Goal: Feedback & Contribution: Submit feedback/report problem

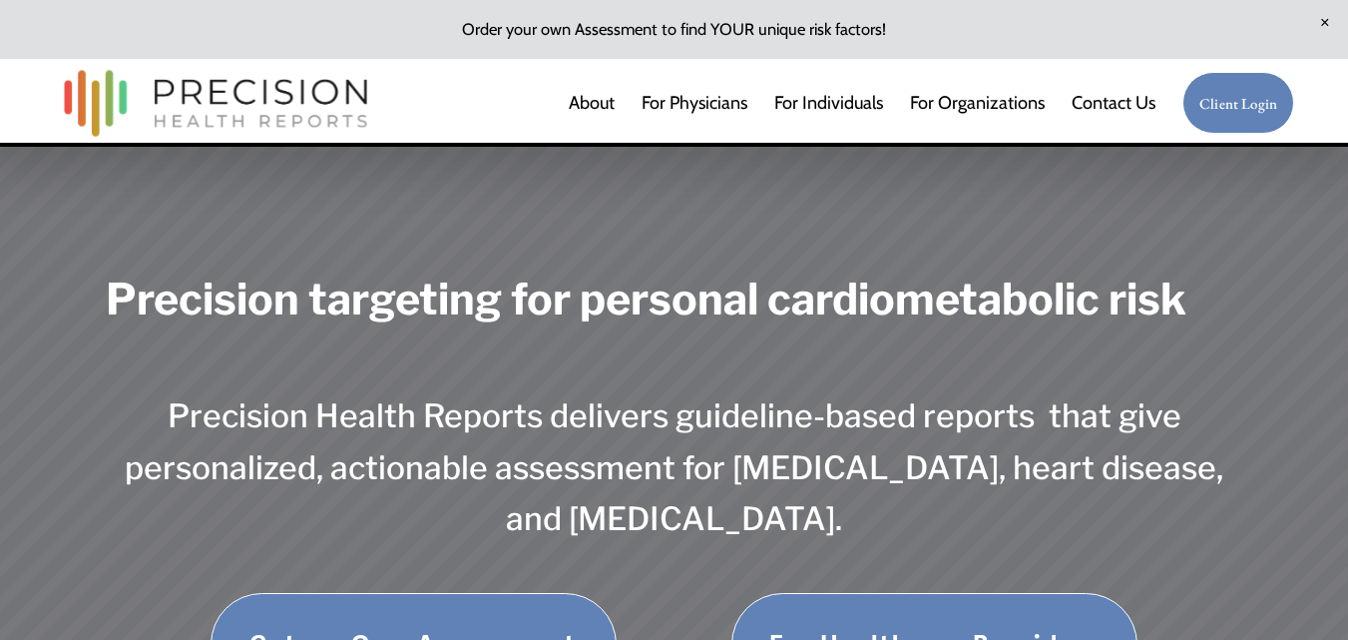
click at [1119, 101] on link "Contact Us" at bounding box center [1114, 103] width 84 height 40
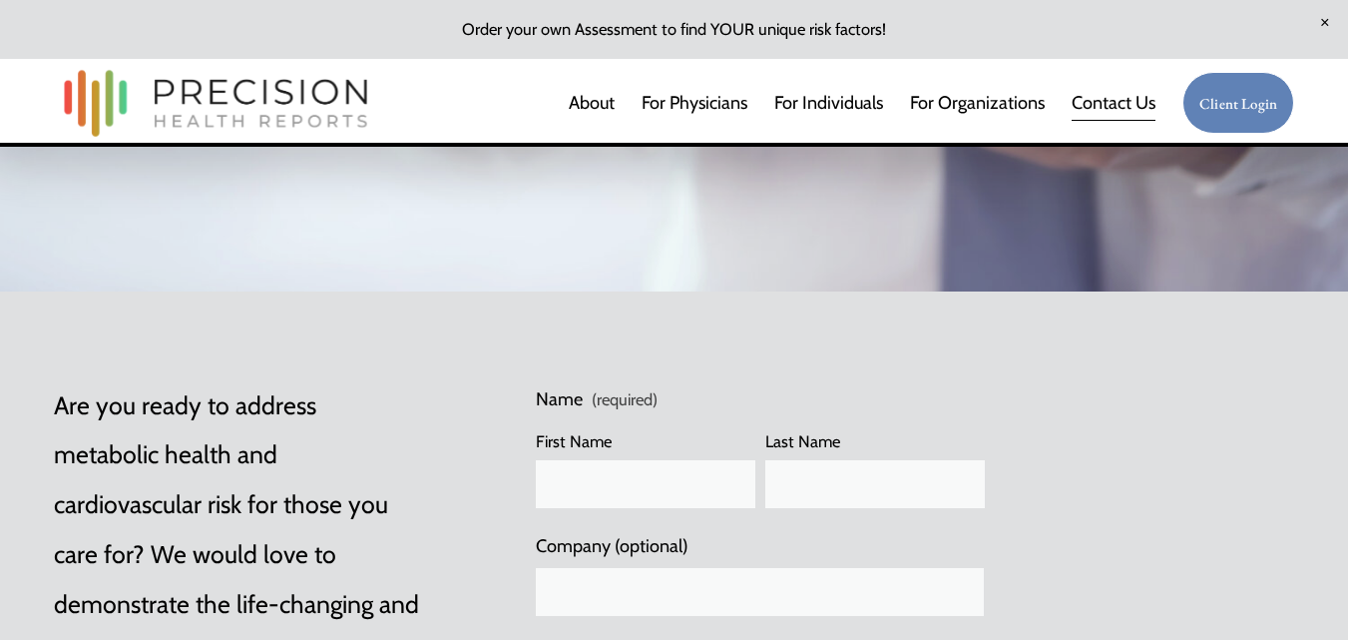
scroll to position [599, 0]
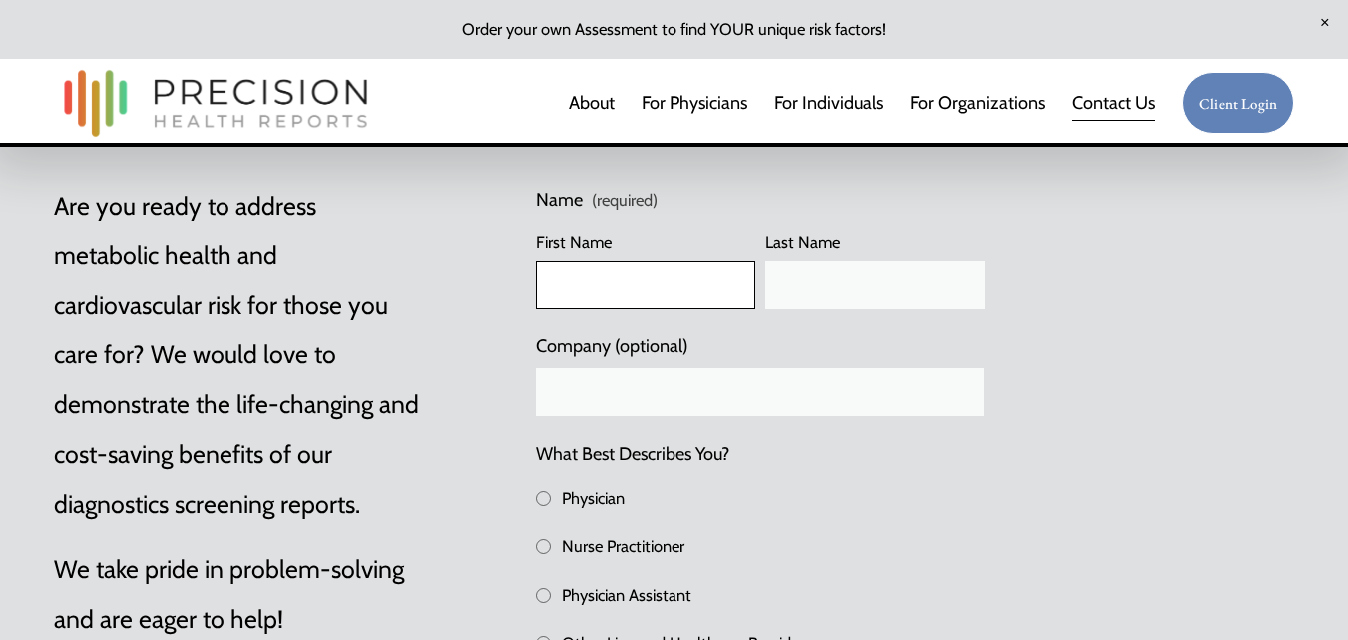
click at [625, 268] on input "First Name" at bounding box center [646, 284] width 220 height 48
type input "[PERSON_NAME]"
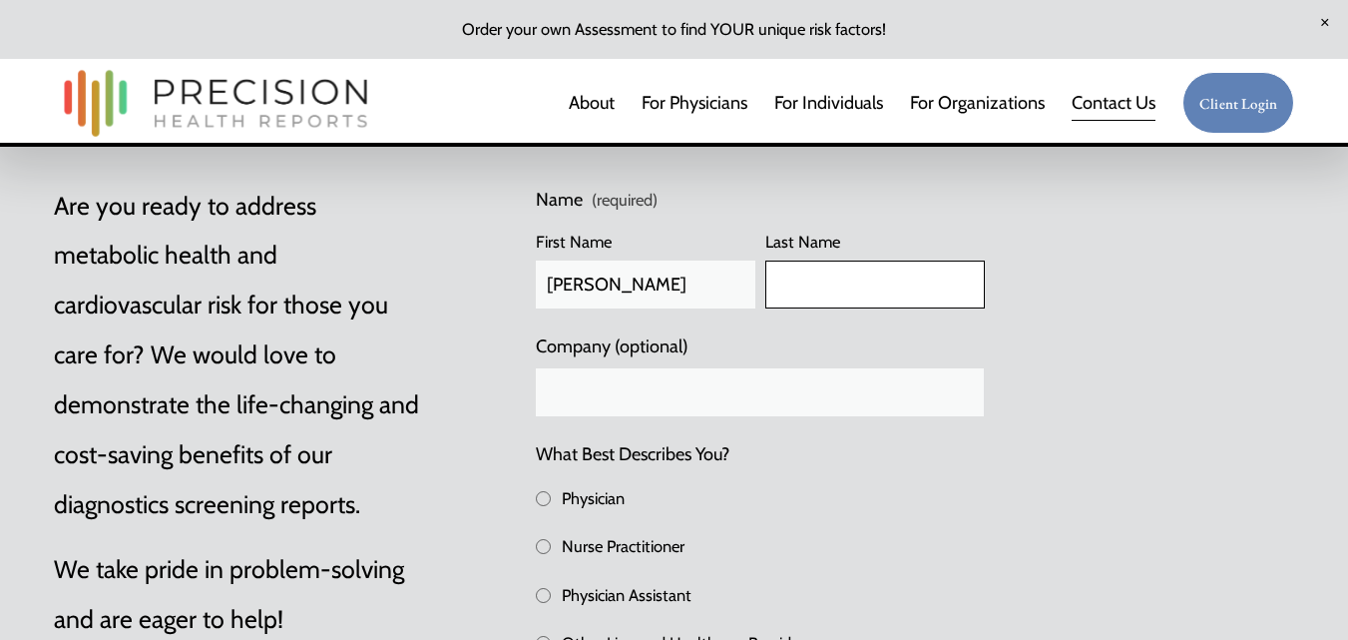
click at [839, 281] on input "Last Name" at bounding box center [876, 284] width 220 height 48
type input "O'Connor"
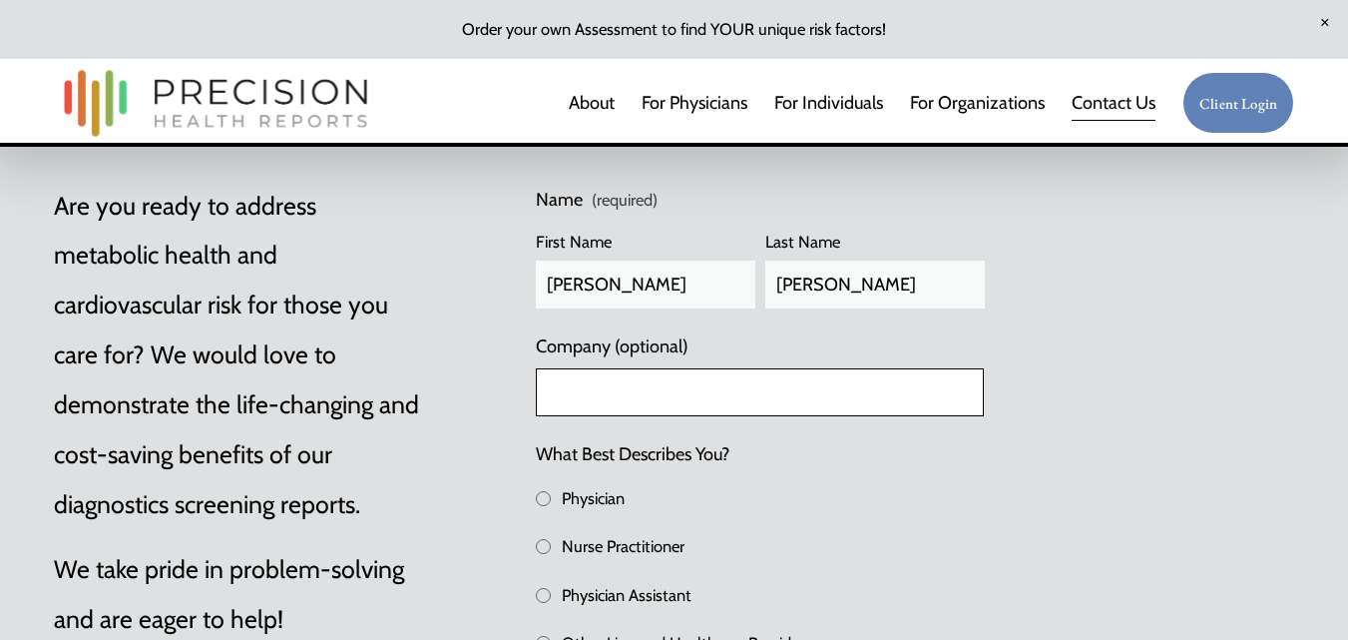
click at [680, 416] on input "Company (optional)" at bounding box center [760, 392] width 448 height 48
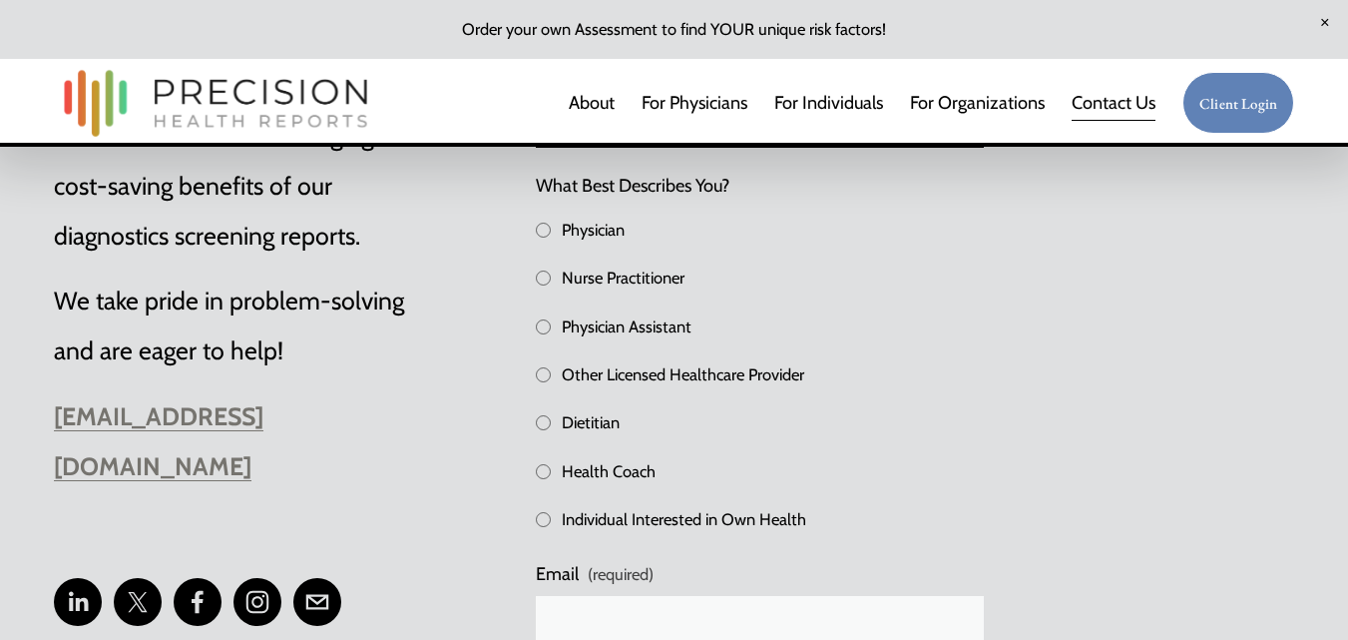
scroll to position [898, 0]
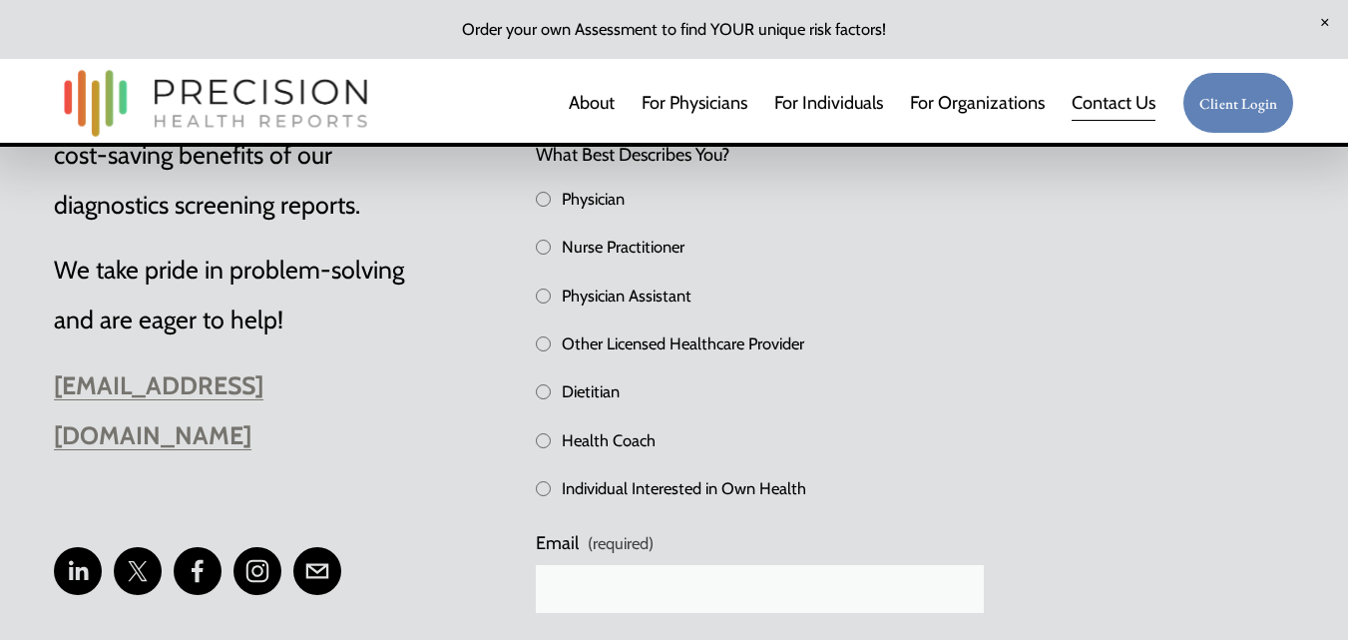
click at [606, 493] on span "Individual Interested in Own Health" at bounding box center [684, 488] width 245 height 33
click at [551, 493] on input "Individual Interested in Own Health" at bounding box center [543, 488] width 15 height 15
checkbox input "true"
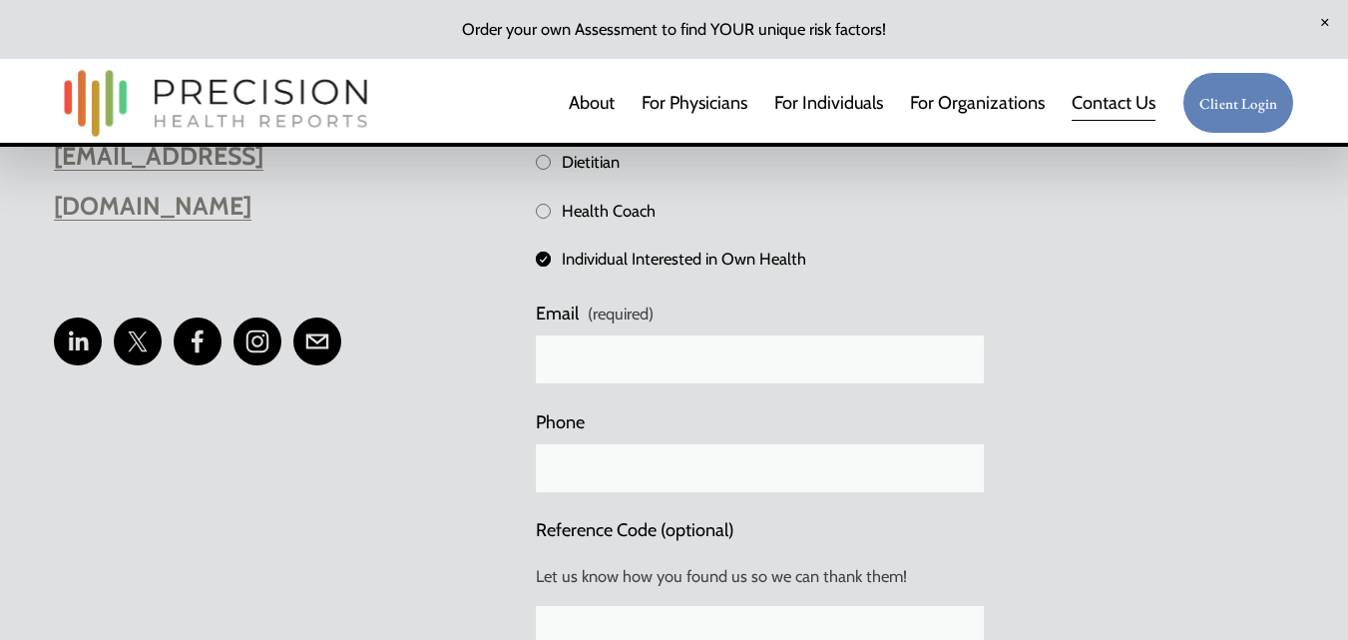
scroll to position [1198, 0]
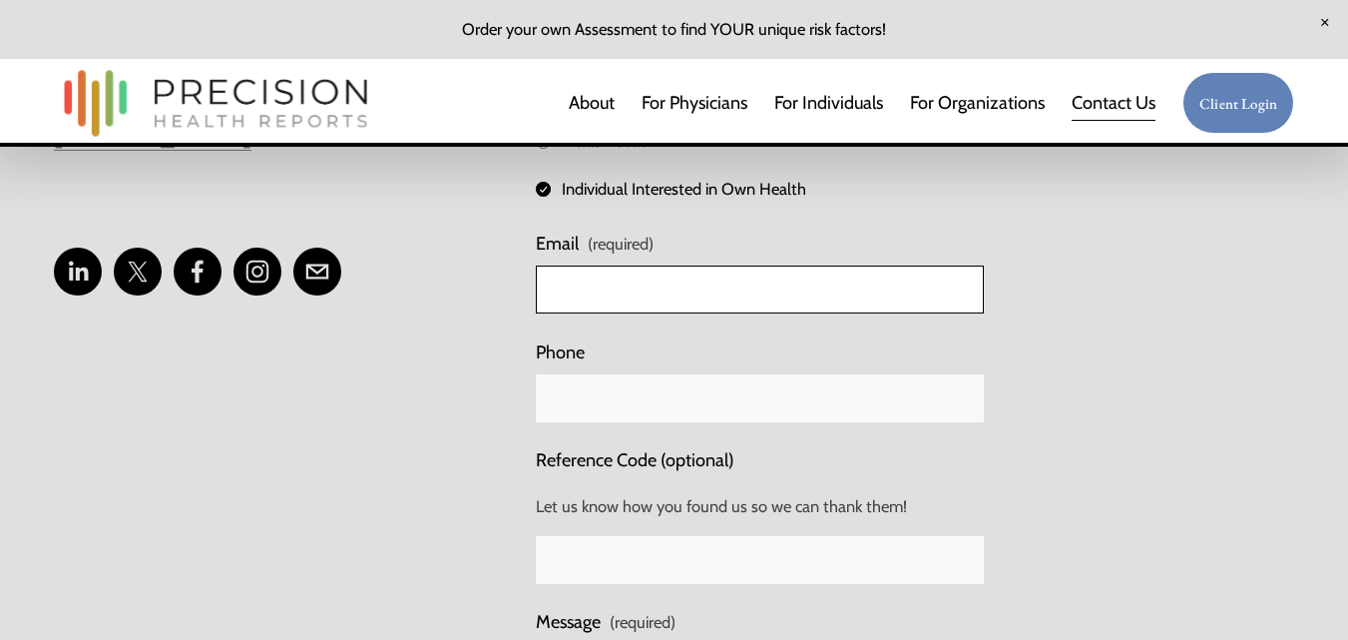
click at [631, 306] on input "Email (required)" at bounding box center [760, 289] width 448 height 48
type input "tighe@experienceverve.com"
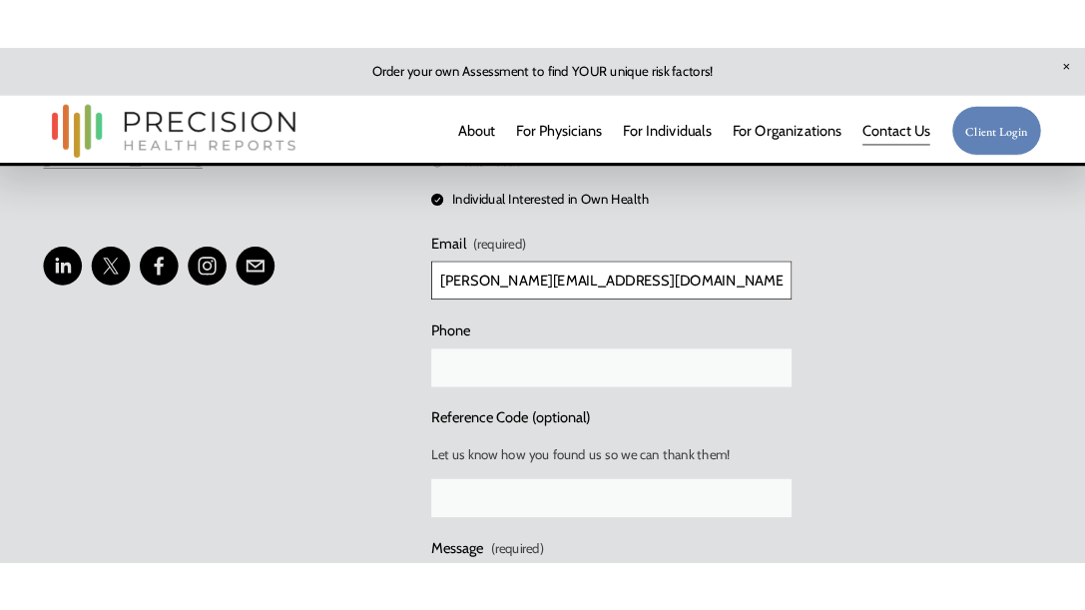
scroll to position [1397, 0]
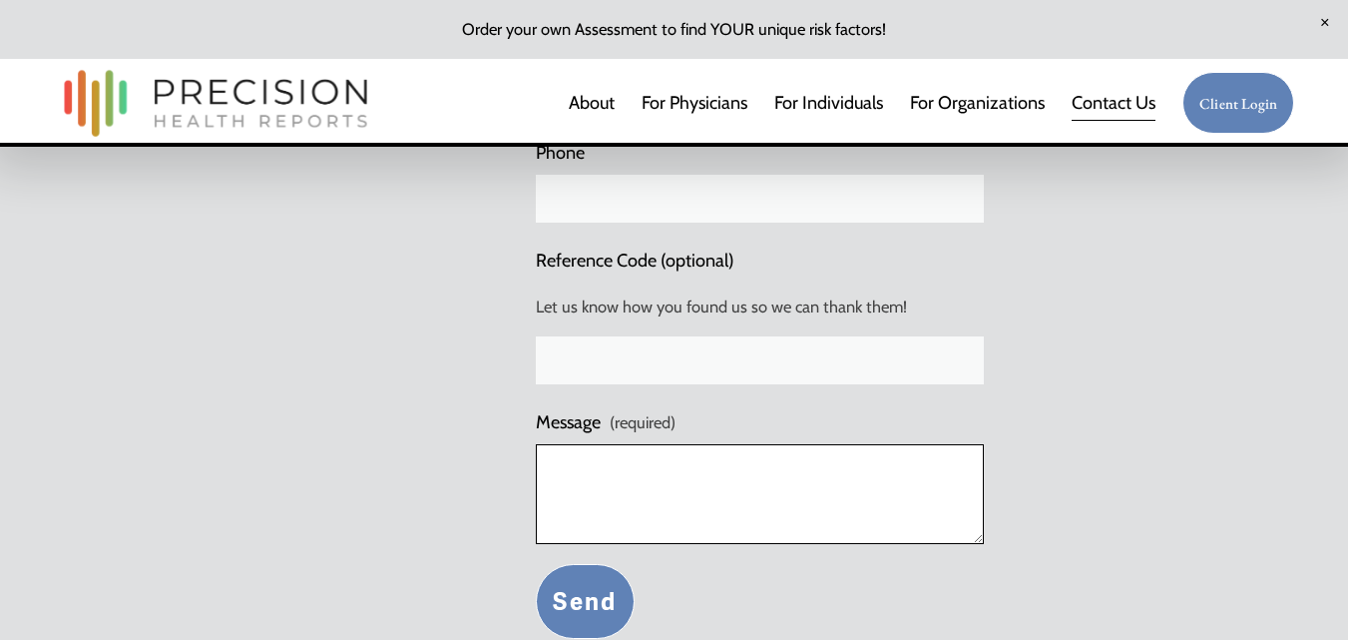
click at [661, 506] on textarea "Message (required)" at bounding box center [760, 494] width 448 height 100
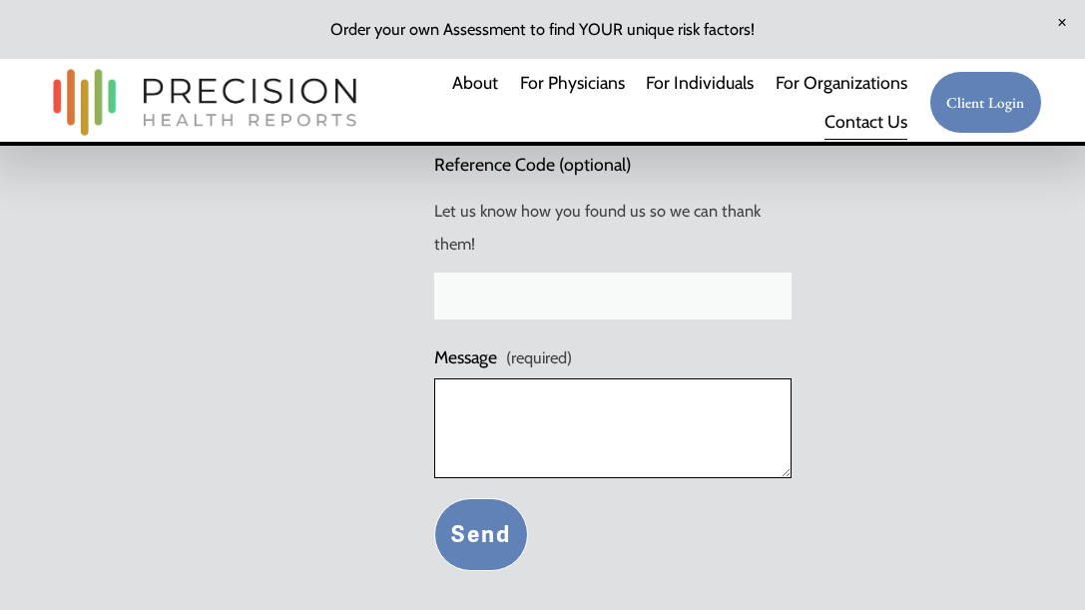
scroll to position [1396, 0]
click at [569, 421] on textarea "Message (required)" at bounding box center [612, 429] width 357 height 100
paste textarea "Sorry to bother! Just wanted to drop off some examples of website and design wo…"
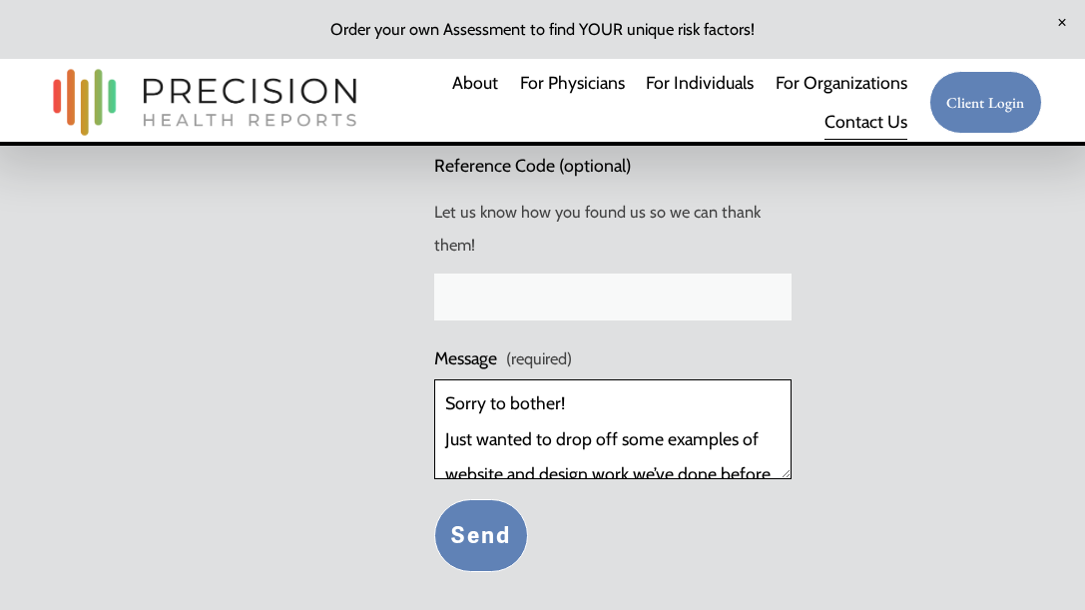
scroll to position [289, 0]
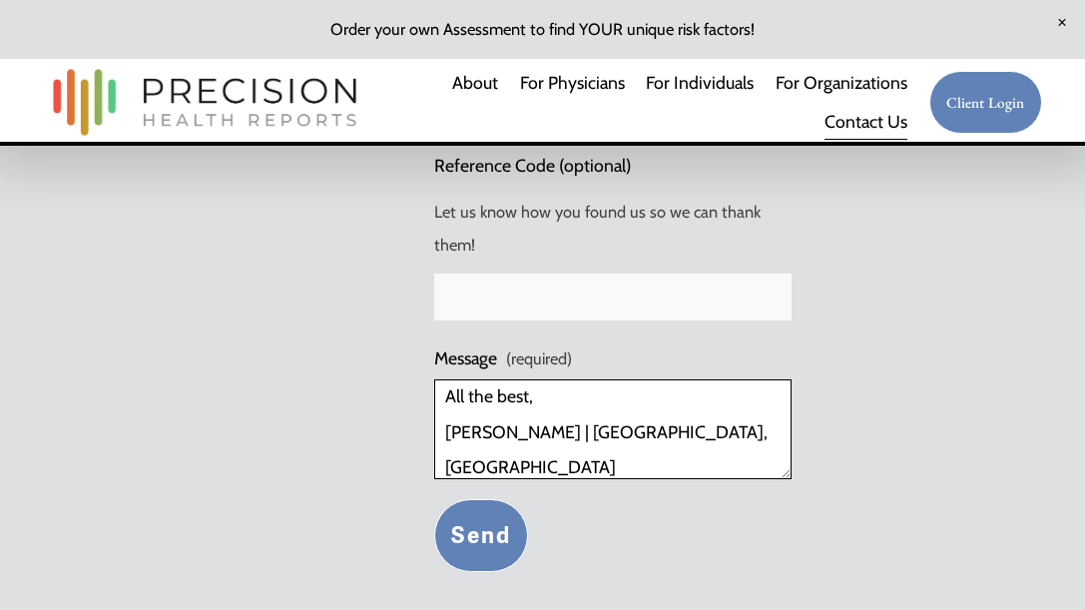
type textarea "Sorry to bother! Just wanted to drop off some examples of website and design wo…"
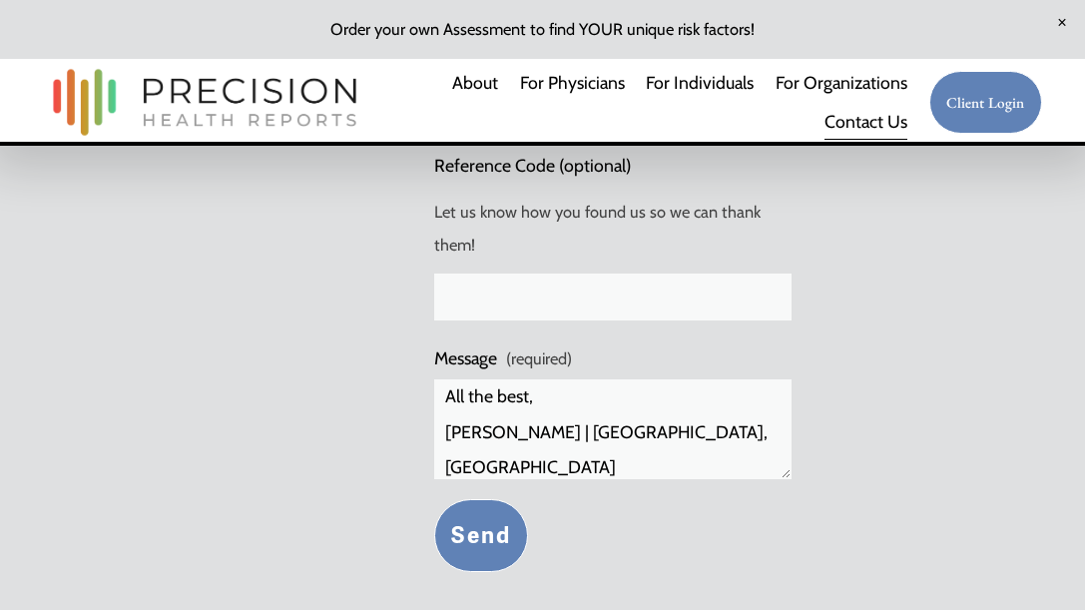
click at [475, 533] on button "Send Send" at bounding box center [481, 535] width 94 height 73
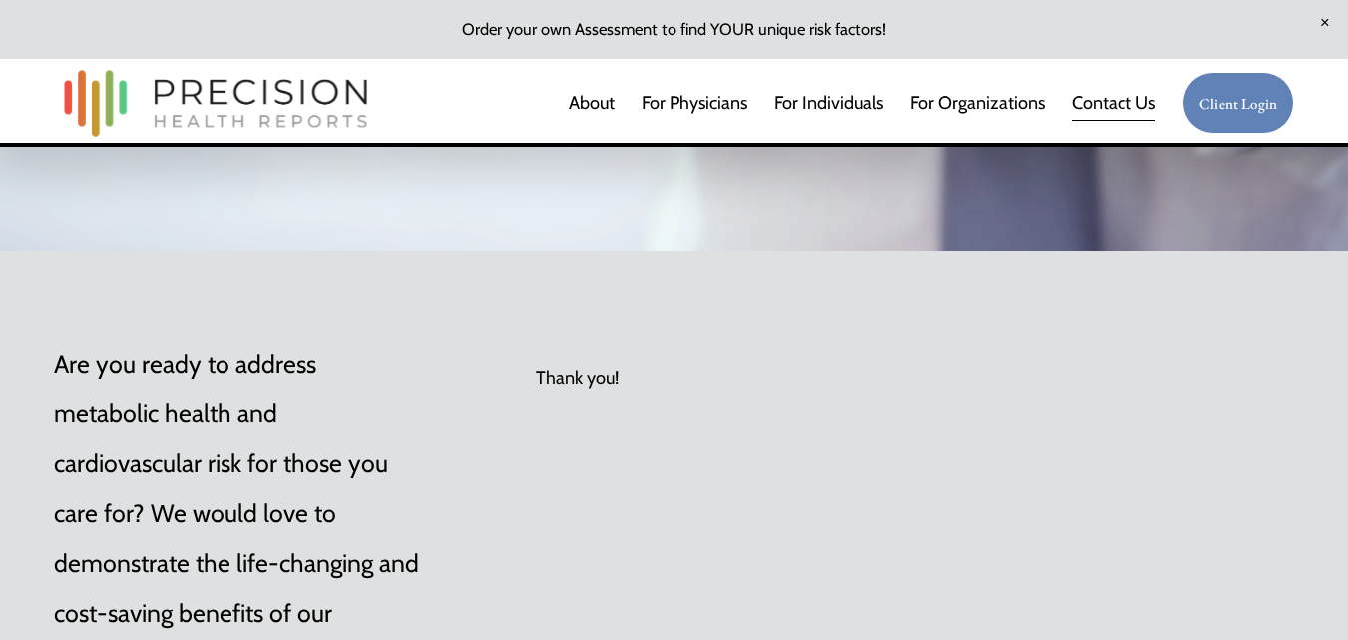
scroll to position [436, 0]
